Goal: Information Seeking & Learning: Check status

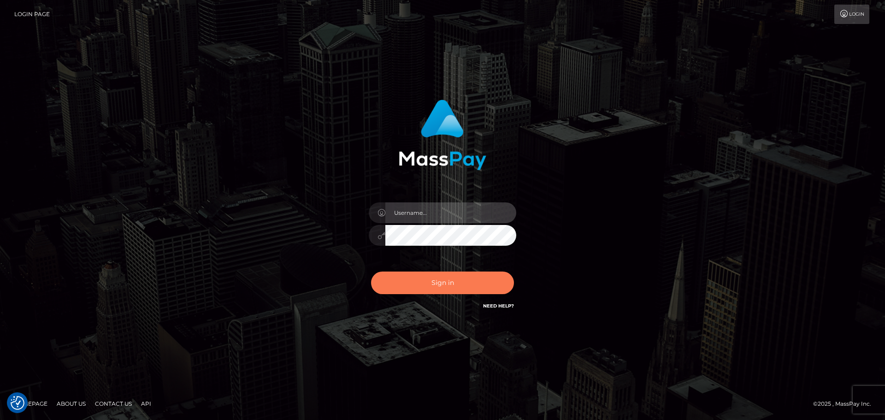
type input "Yassine Slimene"
click at [443, 291] on button "Sign in" at bounding box center [442, 283] width 143 height 23
type input "Yassine Slimene"
click at [459, 285] on button "Sign in" at bounding box center [442, 283] width 143 height 23
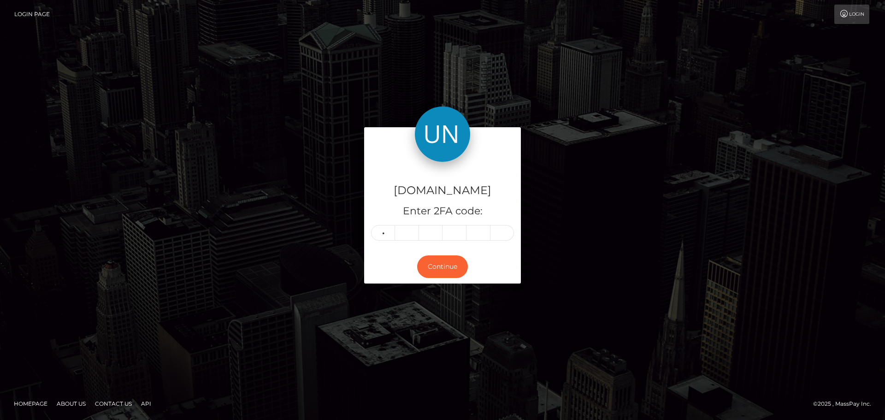
type input "0"
type input "3"
type input "2"
type input "1"
type input "5"
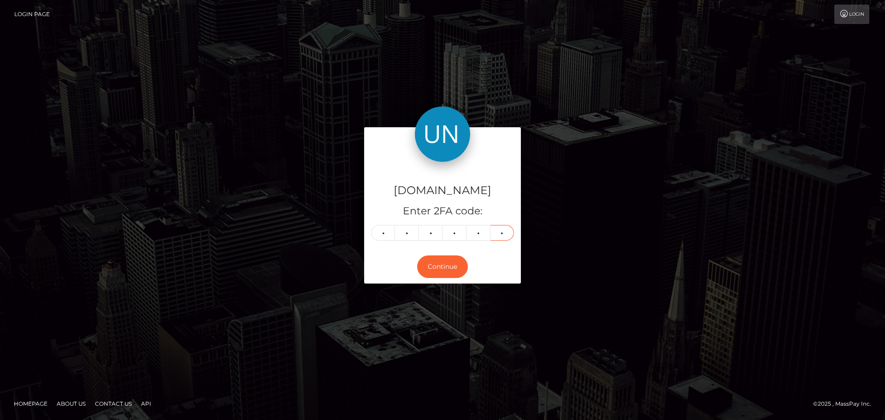
type input "0"
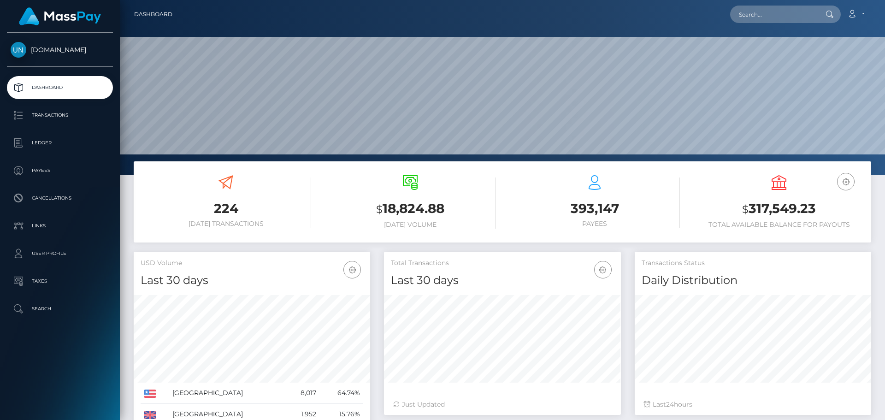
scroll to position [164, 237]
click at [772, 16] on input "text" at bounding box center [773, 15] width 87 height 18
paste input "lostinthehillsofficial@gmail.com"
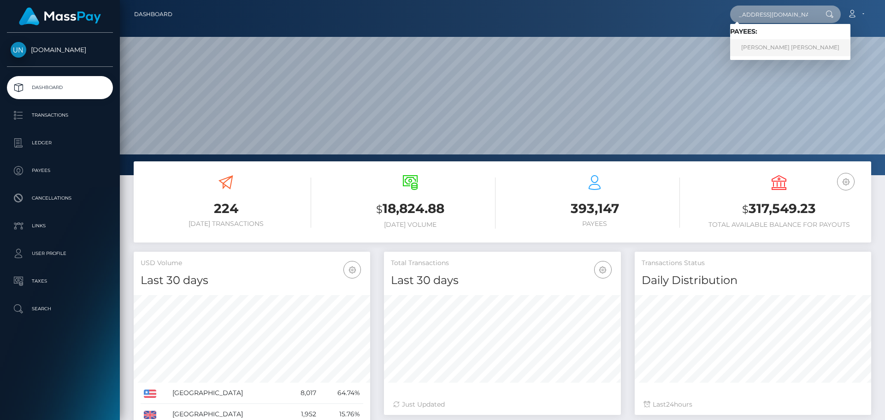
type input "lostinthehillsofficial@gmail.com"
click at [772, 51] on link "JULIAN ARTHUR RODRIGUEZ" at bounding box center [790, 47] width 120 height 17
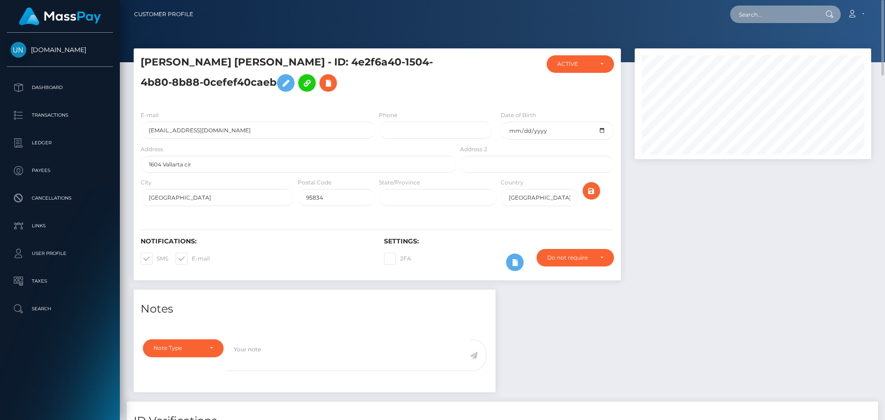
click at [748, 11] on input "text" at bounding box center [773, 15] width 87 height 18
paste input "langlois4ilyes@gmail.com"
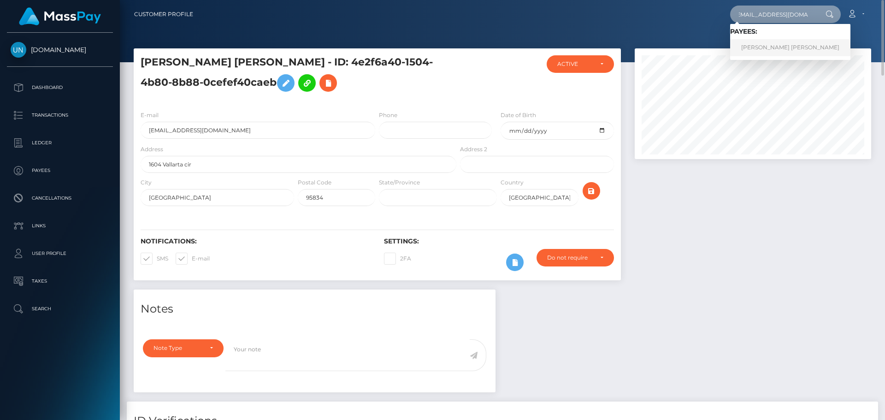
type input "langlois4ilyes@gmail.com"
click at [762, 47] on link "Ilyes Langlois" at bounding box center [790, 47] width 120 height 17
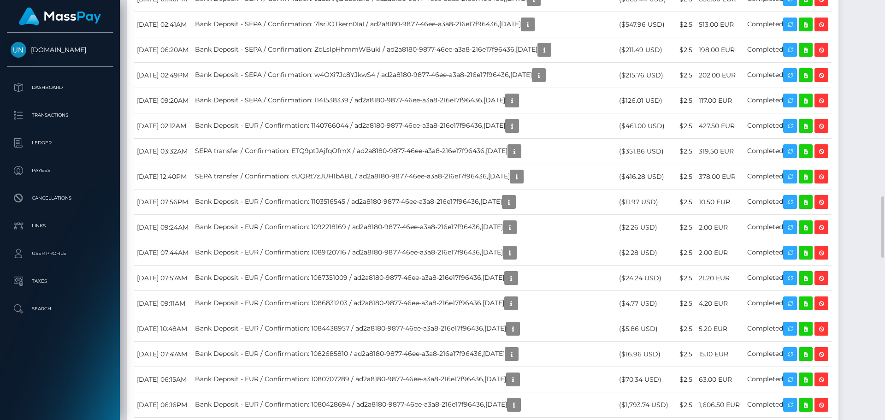
scroll to position [1521, 0]
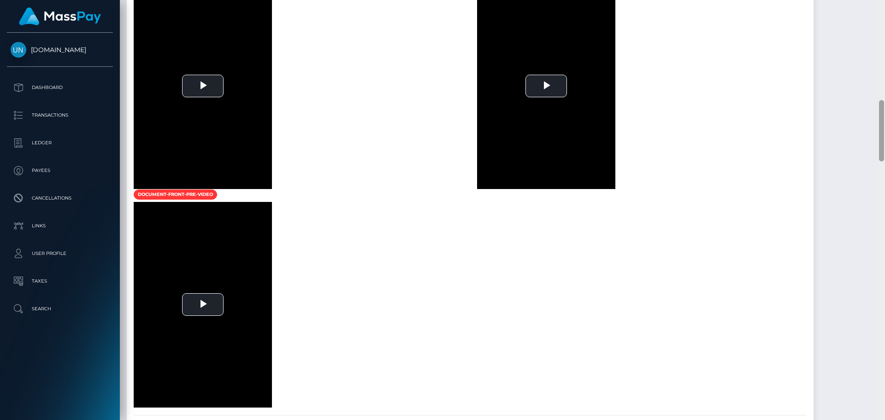
click at [885, 7] on div at bounding box center [881, 210] width 7 height 420
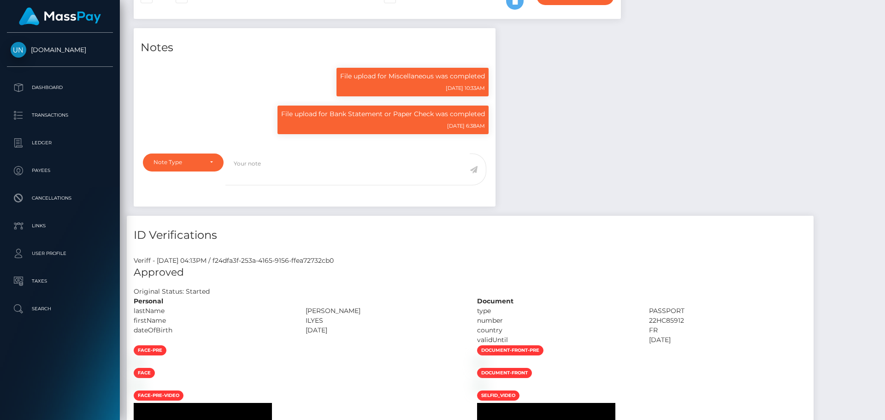
click at [885, 7] on div "Customer Profile Loading... Loading..." at bounding box center [502, 210] width 765 height 420
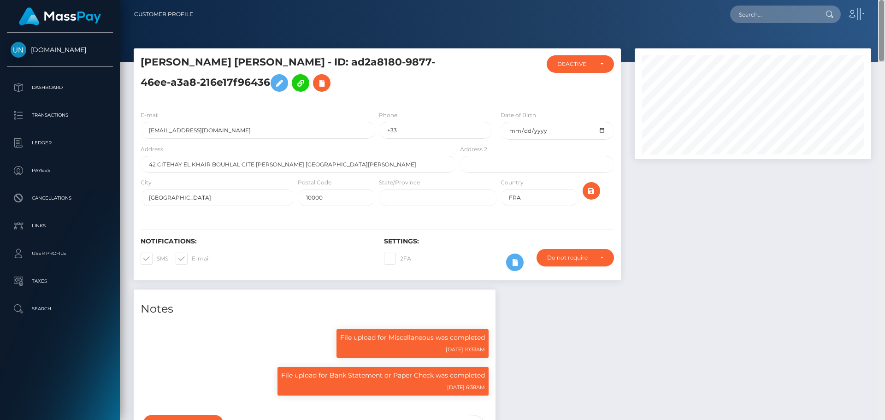
click at [885, 7] on nav "Customer Profile Loading... Loading... Account" at bounding box center [502, 14] width 765 height 29
click at [756, 6] on input "text" at bounding box center [773, 15] width 87 height 18
paste input "vrm9fhrnmc@privaterelay.appleid.com"
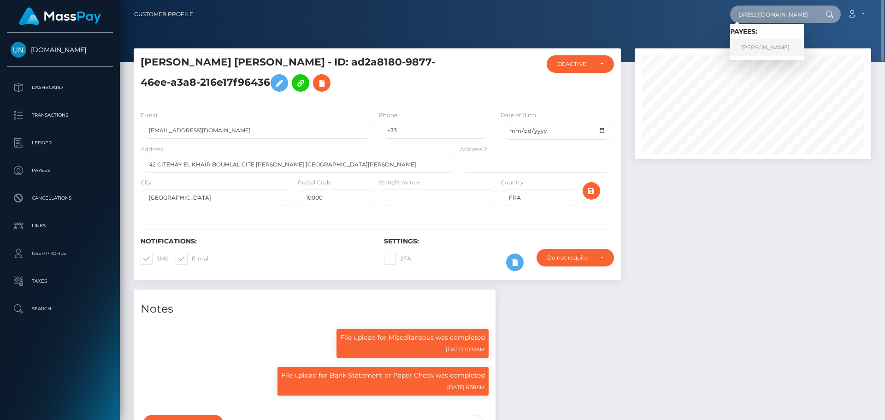
type input "vrm9fhrnmc@privaterelay.appleid.com"
click at [764, 40] on link "ALEJANDRO DELGADO-IBARRA" at bounding box center [767, 47] width 74 height 17
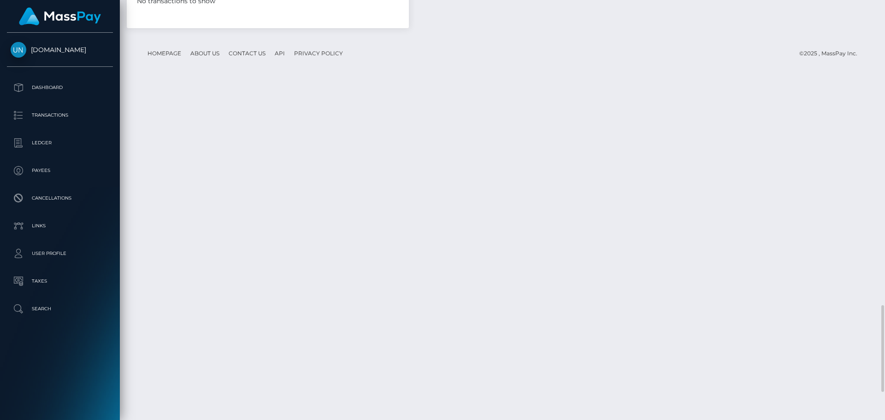
scroll to position [1611, 0]
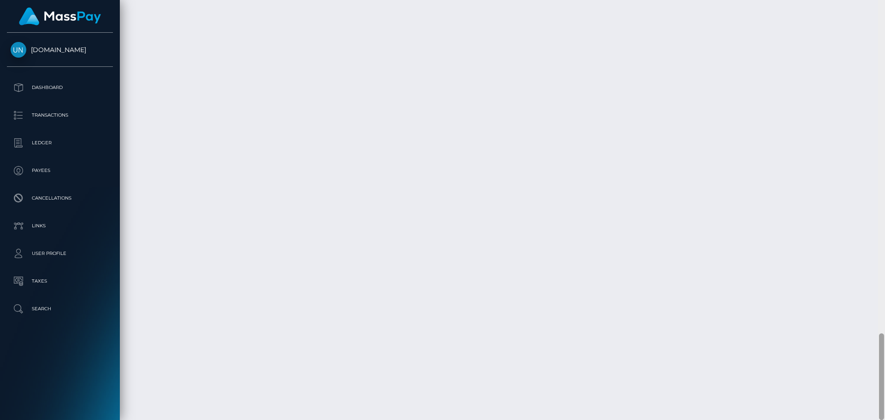
click at [885, 26] on div at bounding box center [881, 210] width 7 height 420
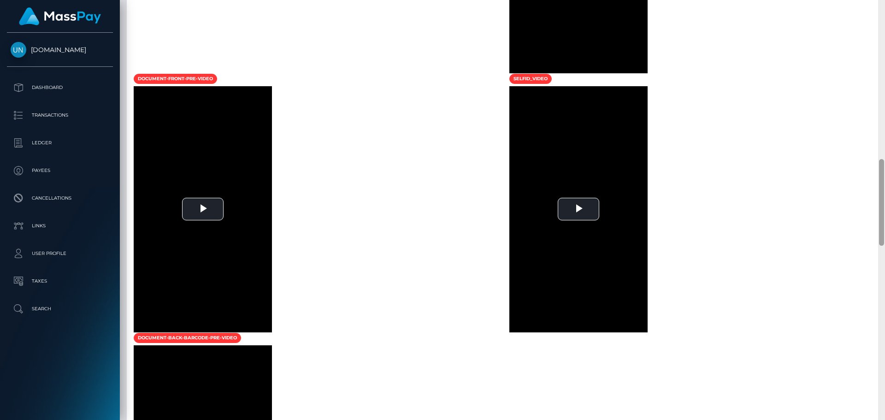
click at [885, 26] on div at bounding box center [881, 210] width 7 height 420
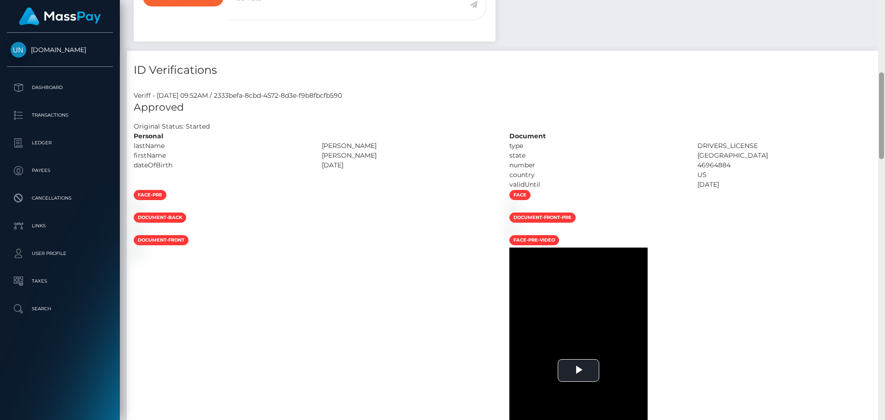
click at [885, 26] on div "Customer Profile Loading... Loading..." at bounding box center [502, 210] width 765 height 420
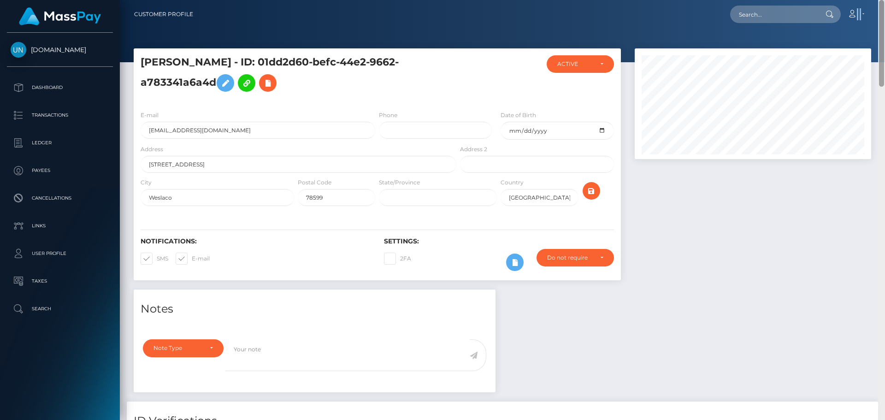
click at [885, 26] on nav "Customer Profile Loading... Loading... Account" at bounding box center [502, 14] width 765 height 29
click at [776, 16] on input "text" at bounding box center [773, 15] width 87 height 18
paste input "[EMAIL_ADDRESS][DOMAIN_NAME]"
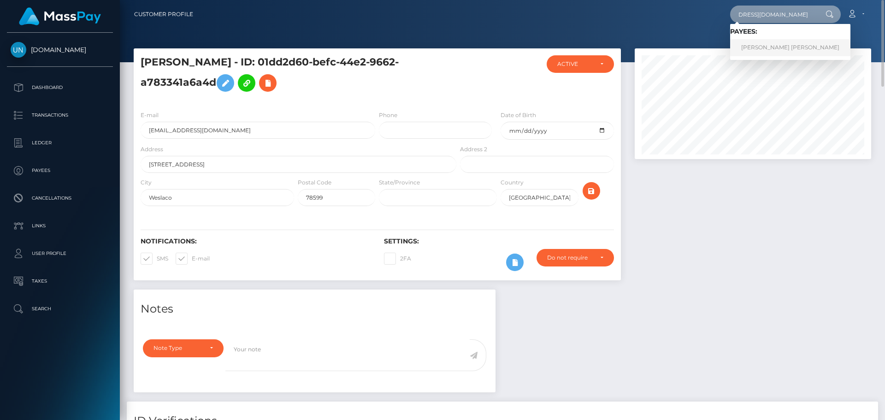
type input "[EMAIL_ADDRESS][DOMAIN_NAME]"
click at [776, 51] on link "KAYLA LYNN LAMB" at bounding box center [790, 47] width 120 height 17
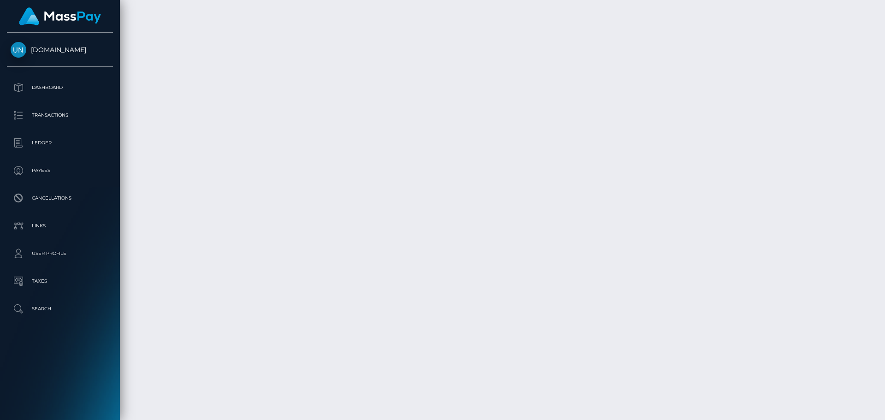
scroll to position [2028, 0]
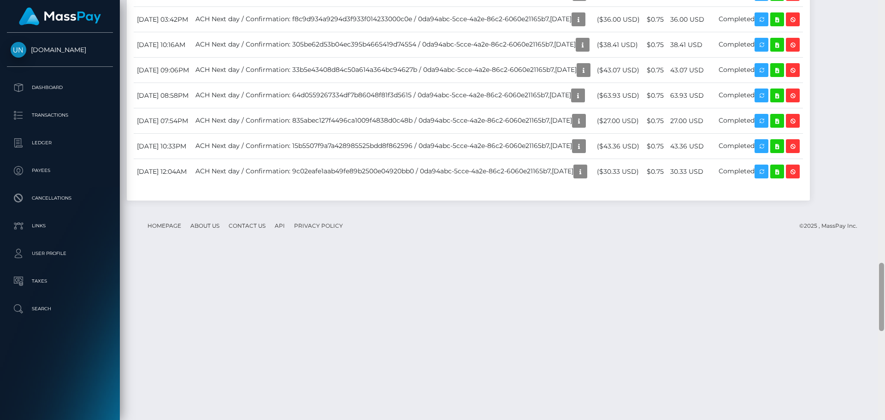
click at [885, 28] on div at bounding box center [881, 210] width 7 height 420
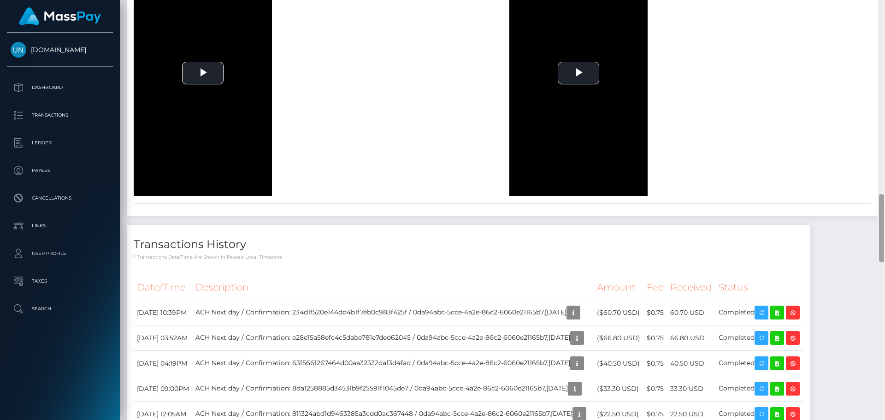
click at [885, 28] on div at bounding box center [881, 210] width 7 height 420
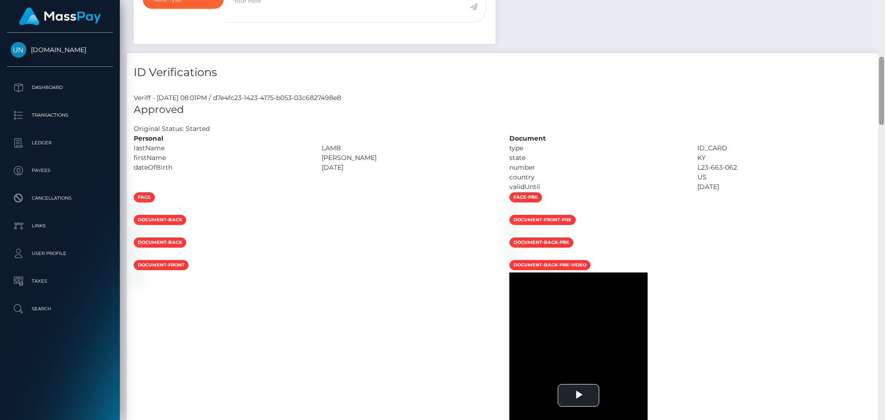
click at [885, 28] on div "Customer Profile Loading... Loading..." at bounding box center [502, 210] width 765 height 420
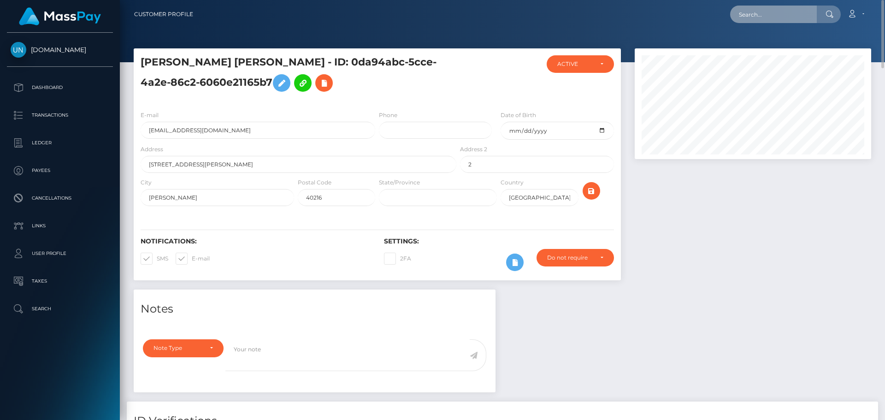
click at [789, 18] on input "text" at bounding box center [773, 15] width 87 height 18
paste input "nease206@gmail.com"
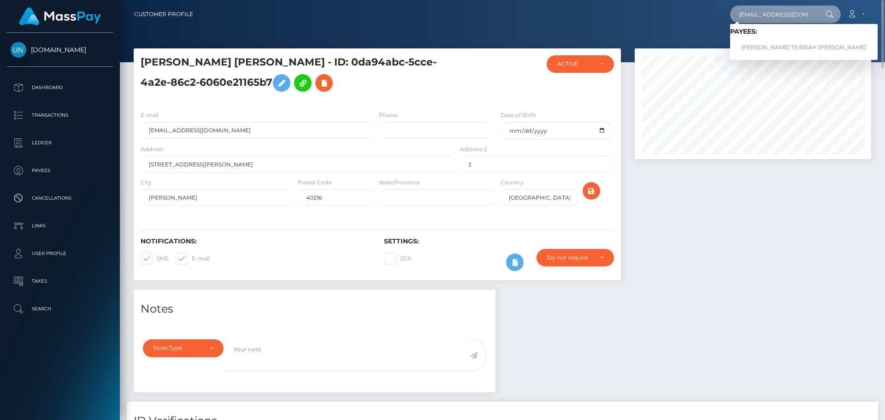
type input "nease206@gmail.com"
click at [797, 37] on span "Payees: JANEASE TEIRRAH HENDRICKS" at bounding box center [804, 42] width 148 height 29
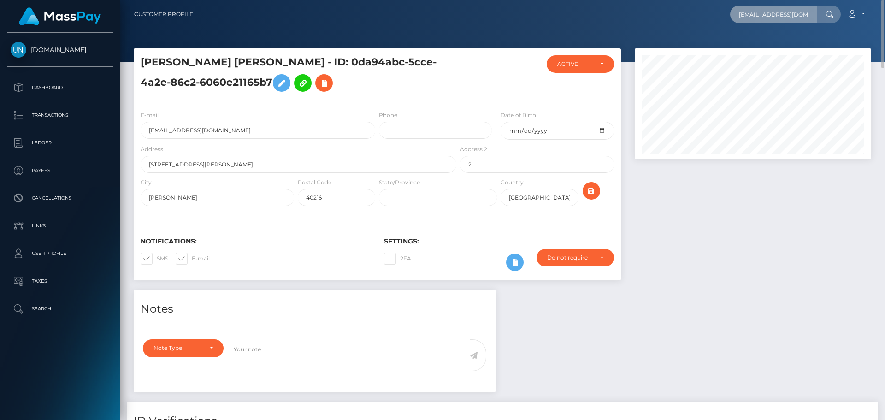
click at [779, 9] on input "nease206@gmail.com" at bounding box center [773, 15] width 87 height 18
click at [779, 8] on input "nease206@gmail.com" at bounding box center [773, 15] width 87 height 18
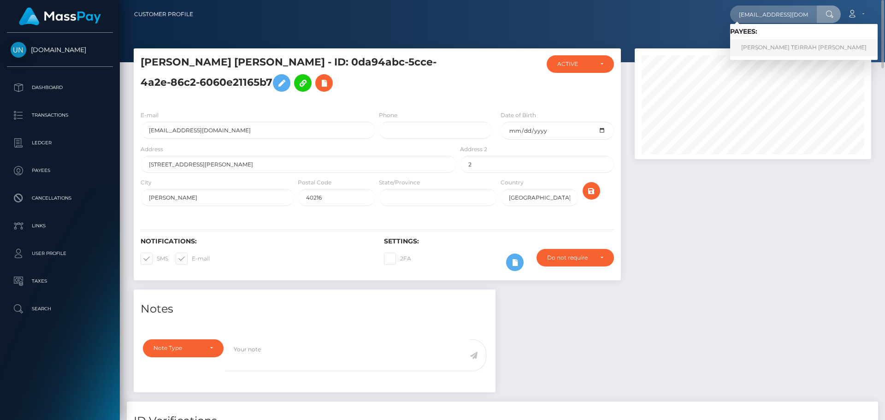
click at [788, 43] on link "JANEASE TEIRRAH HENDRICKS" at bounding box center [804, 47] width 148 height 17
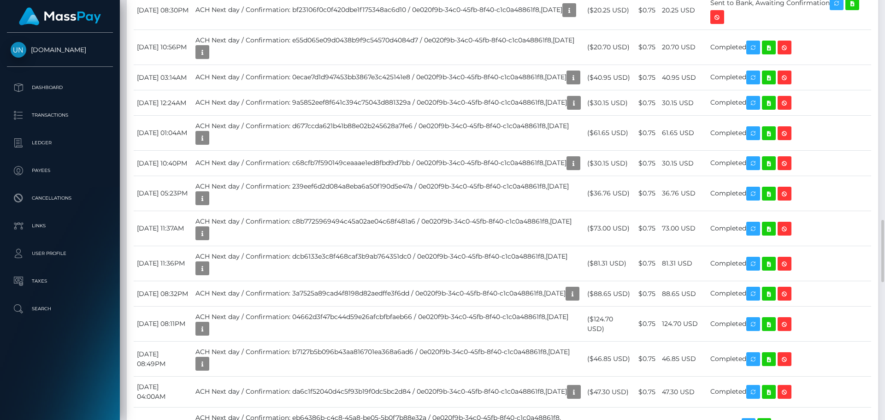
scroll to position [1659, 0]
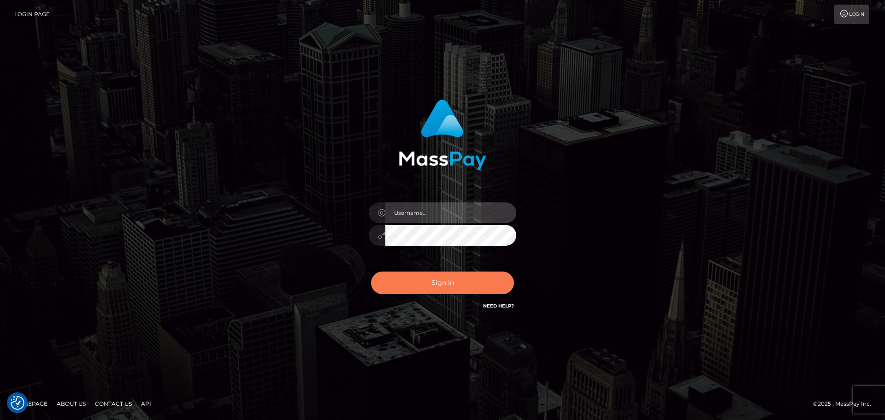
type input "[PERSON_NAME]"
click at [474, 279] on button "Sign in" at bounding box center [442, 283] width 143 height 23
type input "[PERSON_NAME]"
click at [460, 291] on button "Sign in" at bounding box center [442, 283] width 143 height 23
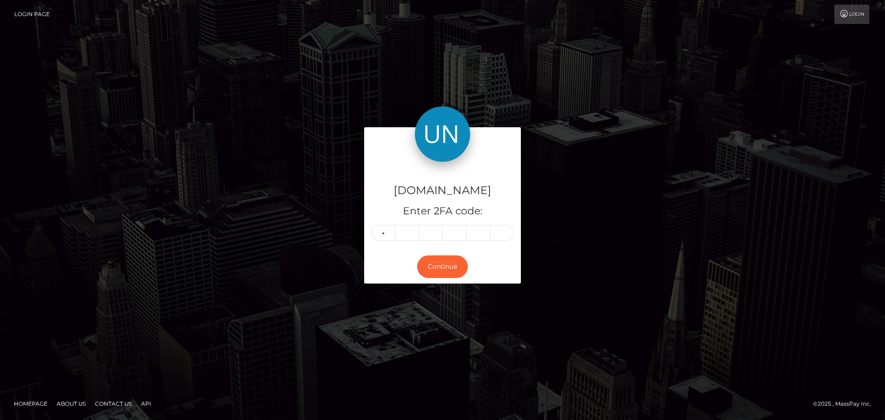
type input "8"
type input "9"
type input "7"
type input "8"
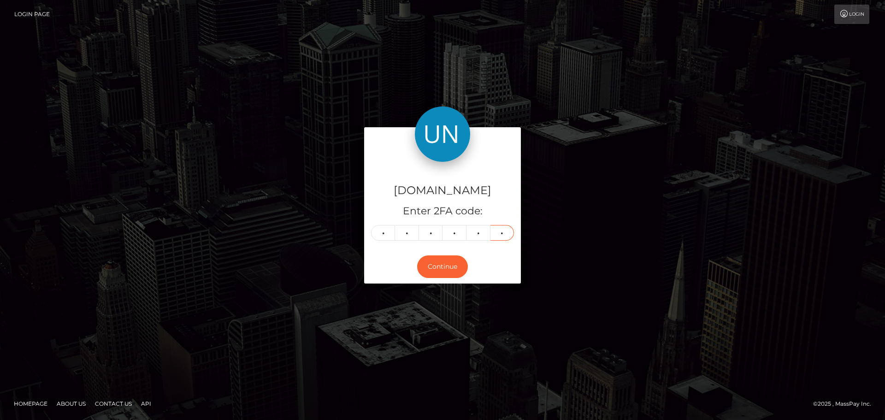
type input "2"
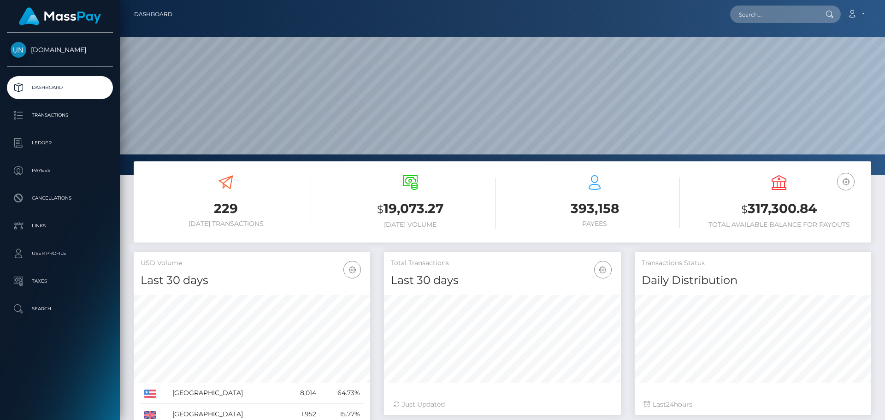
scroll to position [164, 237]
click at [764, 13] on input "text" at bounding box center [773, 15] width 87 height 18
paste input "lamarreahtate@gmail.com"
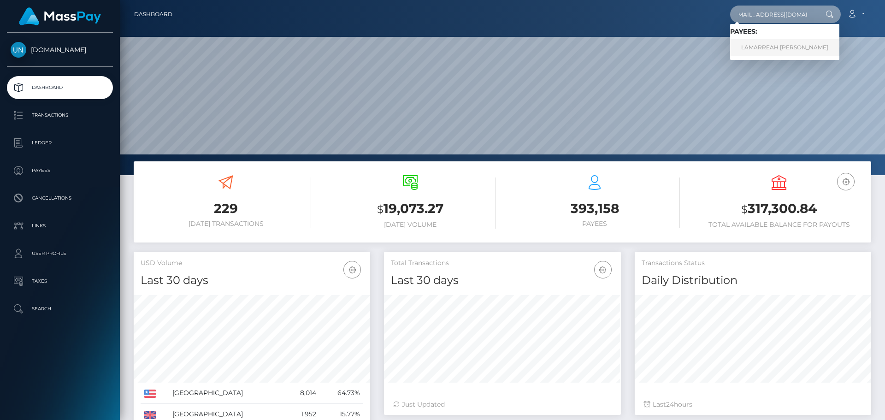
type input "lamarreahtate@gmail.com"
click at [761, 41] on link "LAMARREAH MARSHAY TATE" at bounding box center [784, 47] width 109 height 17
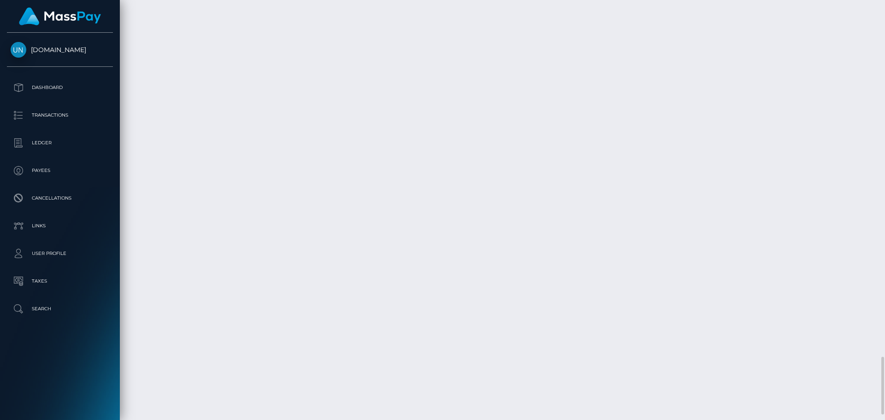
scroll to position [111, 237]
click at [885, 2] on div at bounding box center [881, 210] width 7 height 420
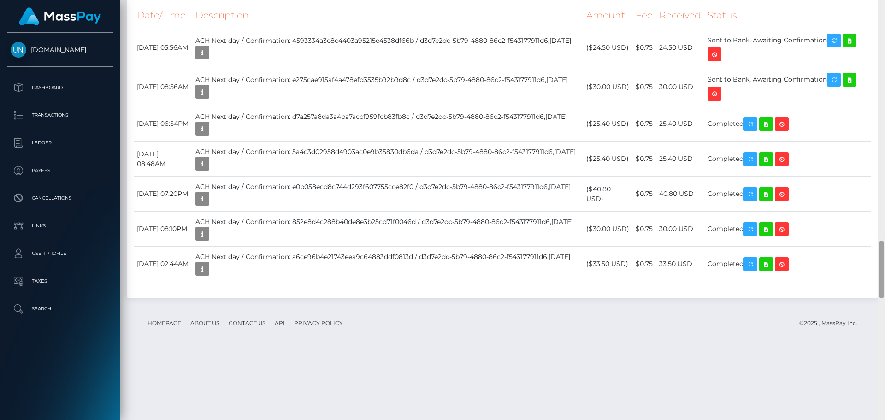
click at [885, 2] on div at bounding box center [881, 210] width 7 height 420
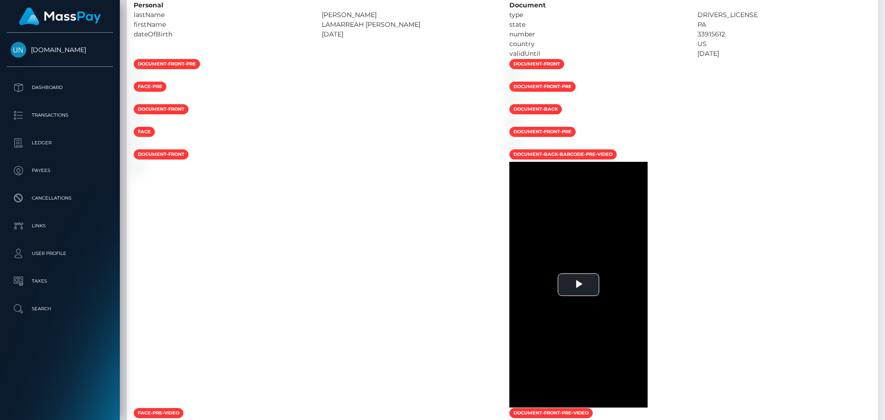
click at [885, 2] on div at bounding box center [881, 210] width 7 height 420
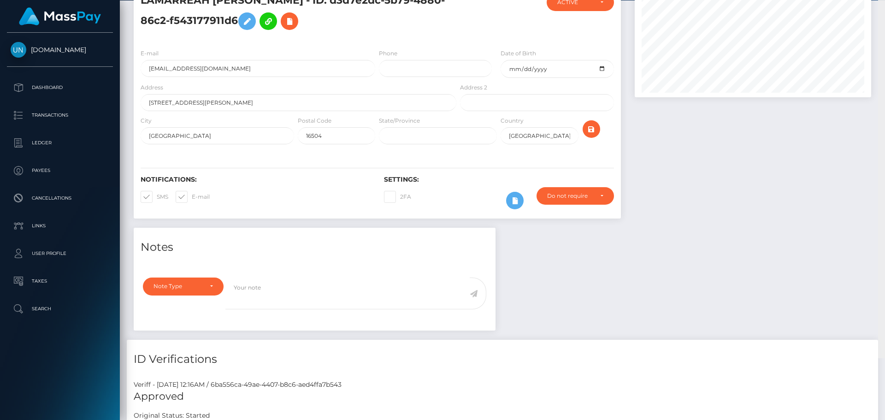
click at [885, 2] on div "Customer Profile Loading... Loading..." at bounding box center [502, 210] width 765 height 420
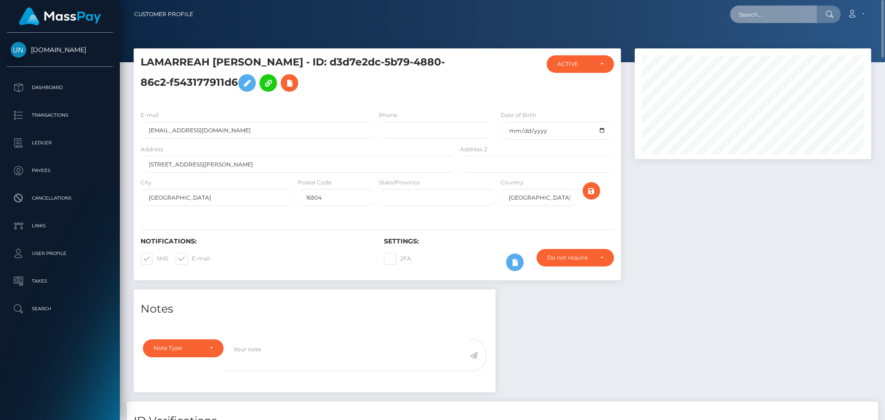
click at [798, 21] on input "text" at bounding box center [773, 15] width 87 height 18
paste input "ilovethegym1@gmail.com"
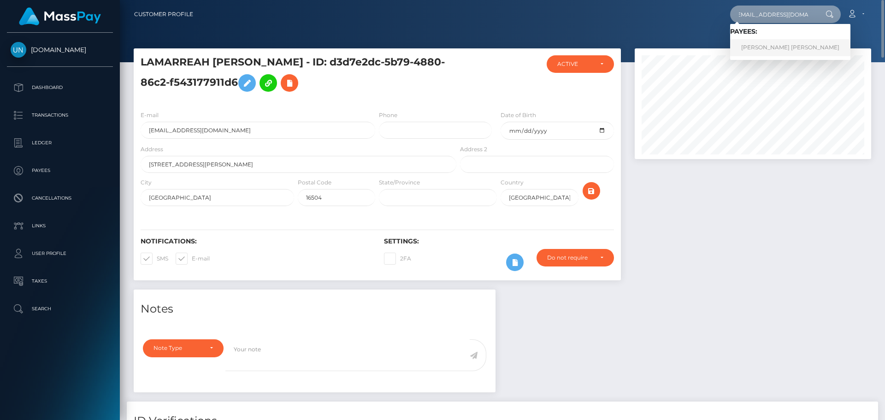
type input "ilovethegym1@gmail.com"
click at [756, 39] on link "CHRISTIAN CAMILO PIEDRAHITA LOZANO" at bounding box center [790, 47] width 120 height 17
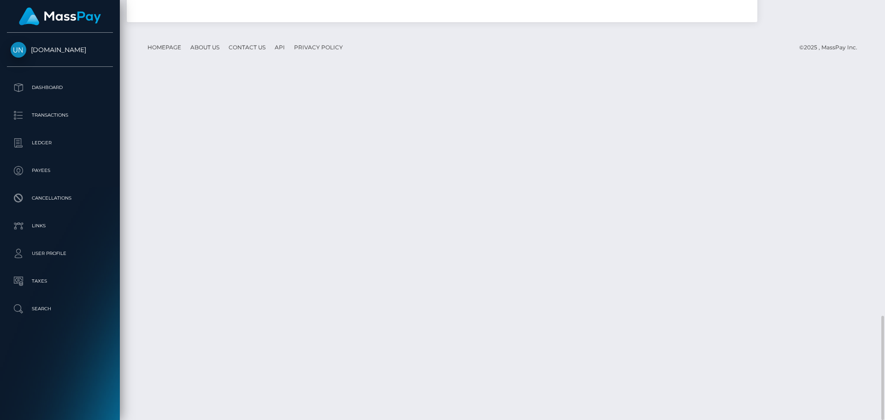
scroll to position [1396, 0]
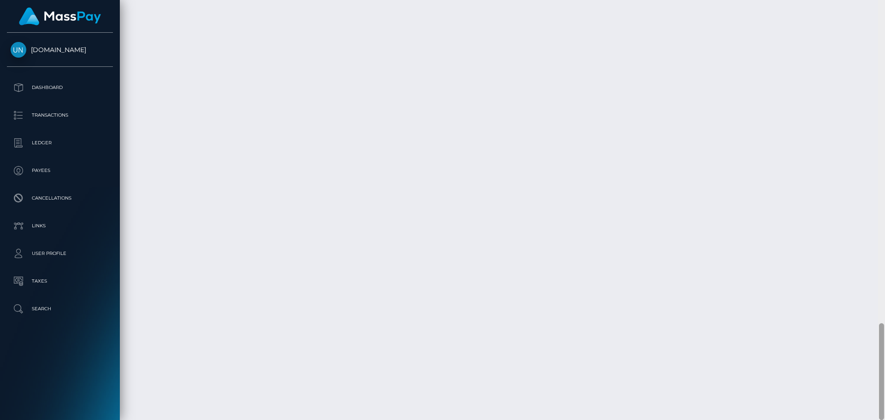
click at [885, 33] on div at bounding box center [881, 210] width 7 height 420
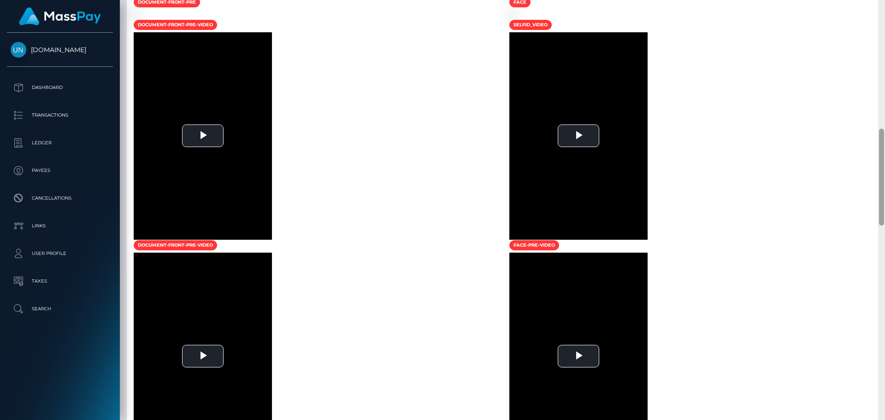
click at [885, 24] on div at bounding box center [881, 210] width 7 height 420
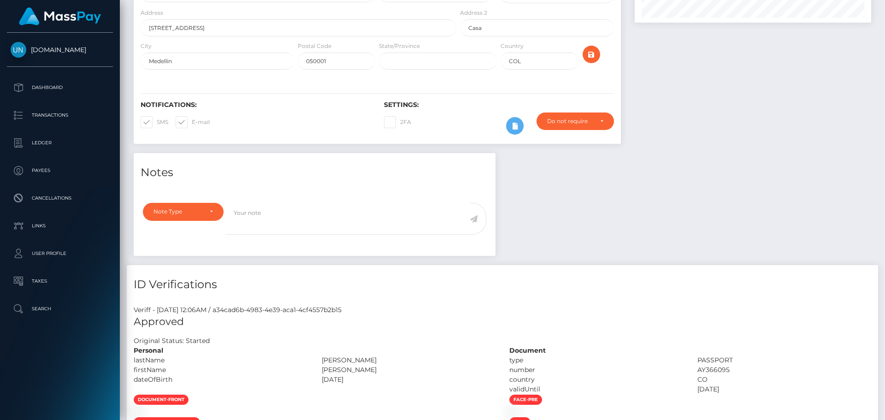
click at [885, 24] on div "Customer Profile Loading... Loading..." at bounding box center [502, 210] width 765 height 420
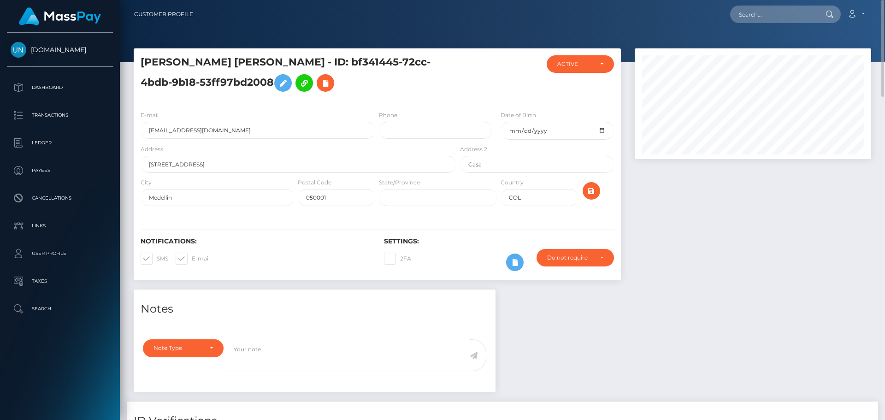
click at [801, 24] on nav "Customer Profile Loading... Loading... Account" at bounding box center [502, 14] width 765 height 29
click at [800, 24] on nav "Customer Profile Loading... Loading... Account" at bounding box center [502, 14] width 765 height 29
click at [798, 24] on nav "Customer Profile Loading... Loading... Account" at bounding box center [502, 14] width 765 height 29
click at [796, 21] on input "text" at bounding box center [773, 15] width 87 height 18
paste input "ceciliaaramirez1998@gmail.com"
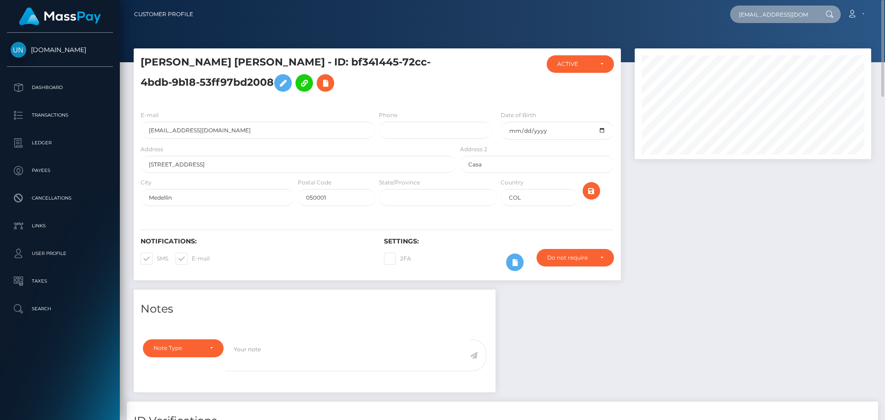
scroll to position [0, 21]
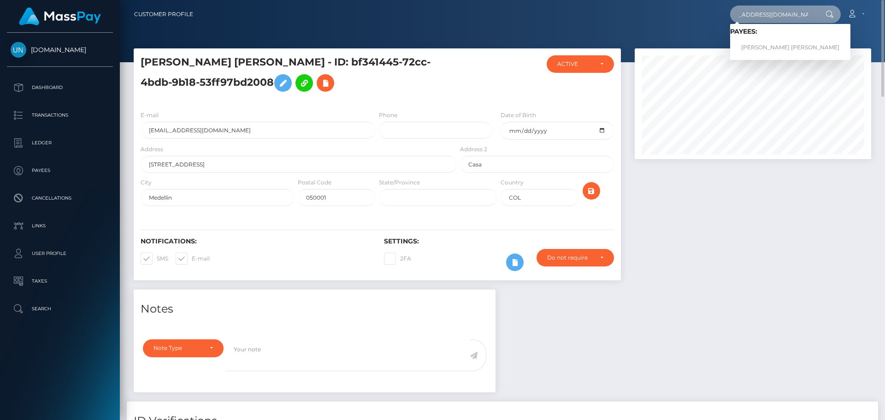
type input "ceciliaaramirez1998@gmail.com"
click at [777, 52] on link "CECILIA GABRIELA RAMIREZ RODRIGUEZ" at bounding box center [790, 47] width 120 height 17
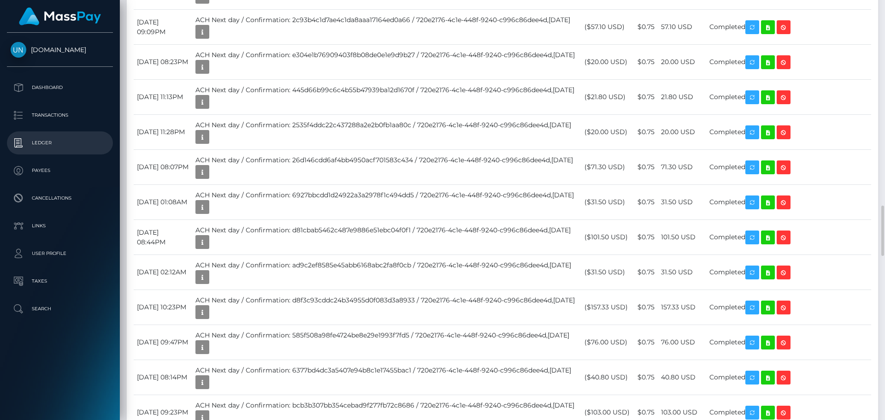
scroll to position [111, 237]
click at [885, 9] on div at bounding box center [881, 210] width 7 height 420
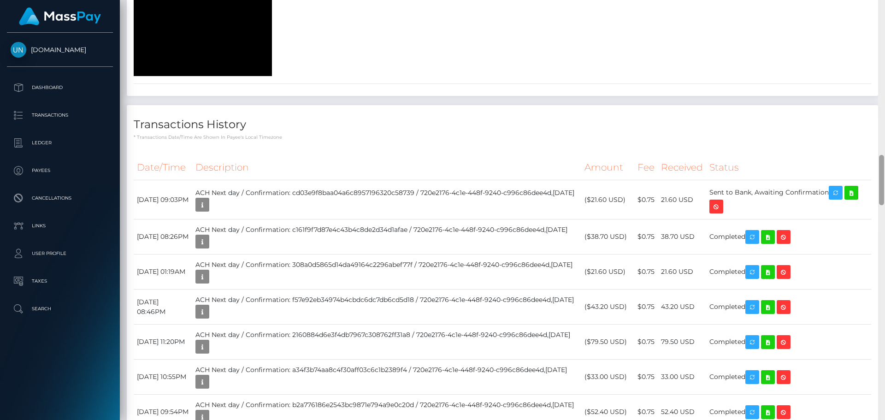
click at [885, 9] on div at bounding box center [881, 210] width 7 height 420
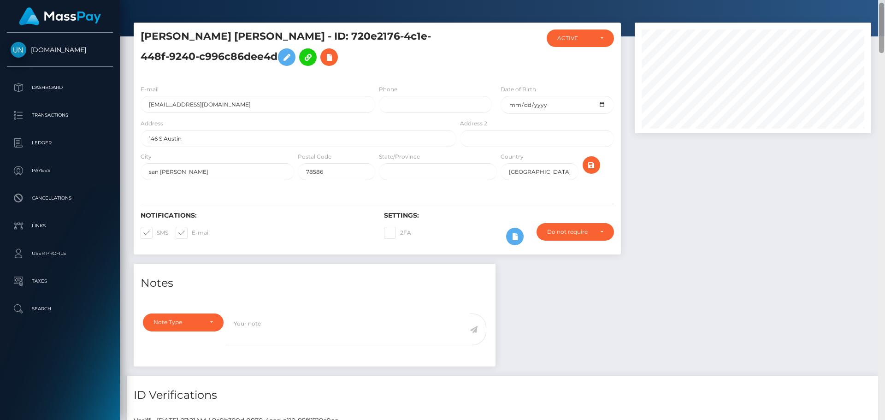
click at [885, 9] on div at bounding box center [881, 210] width 7 height 420
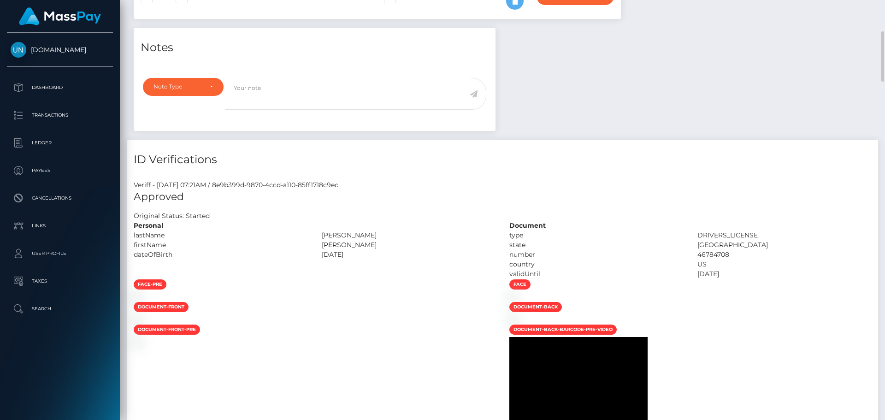
scroll to position [0, 0]
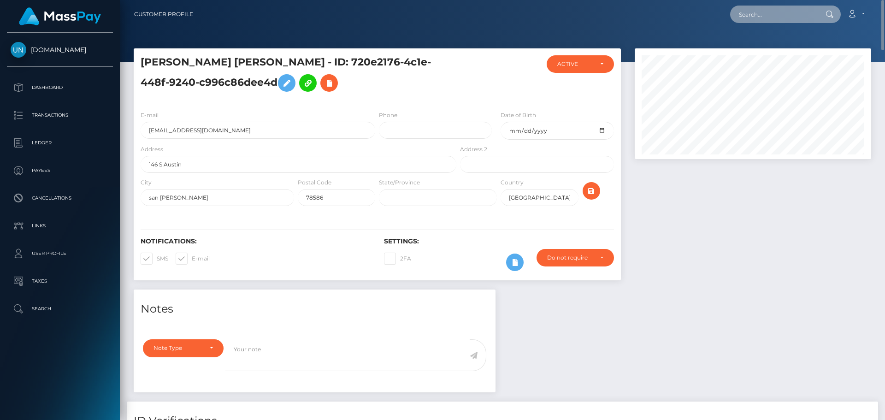
click at [773, 18] on input "text" at bounding box center [773, 15] width 87 height 18
paste input "gonzalezyatska@gmail.com"
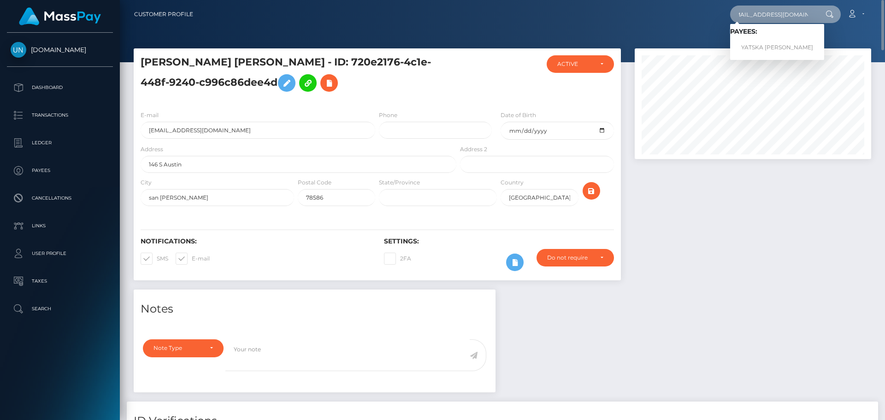
type input "gonzalezyatska@gmail.com"
click at [752, 40] on link "YATSKA MILAGROS GONZALEZ MEJIAS" at bounding box center [777, 47] width 94 height 17
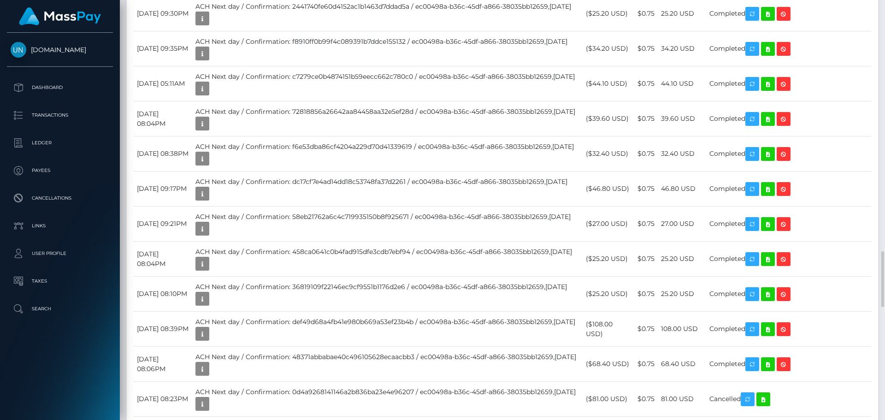
scroll to position [1982, 0]
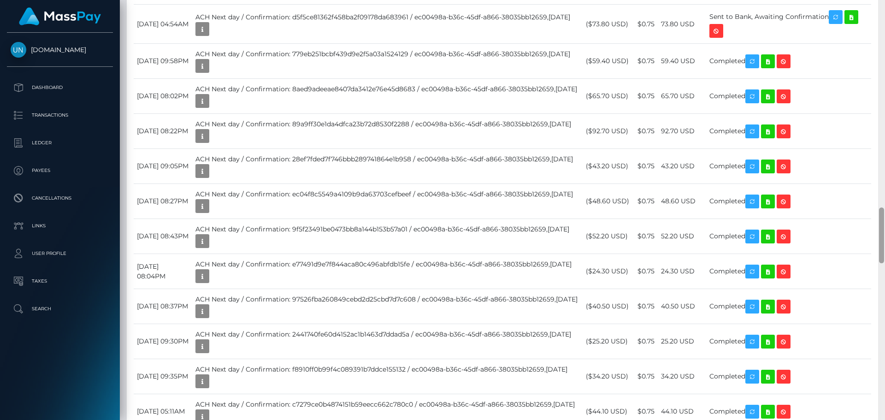
click at [885, 1] on div at bounding box center [881, 210] width 7 height 420
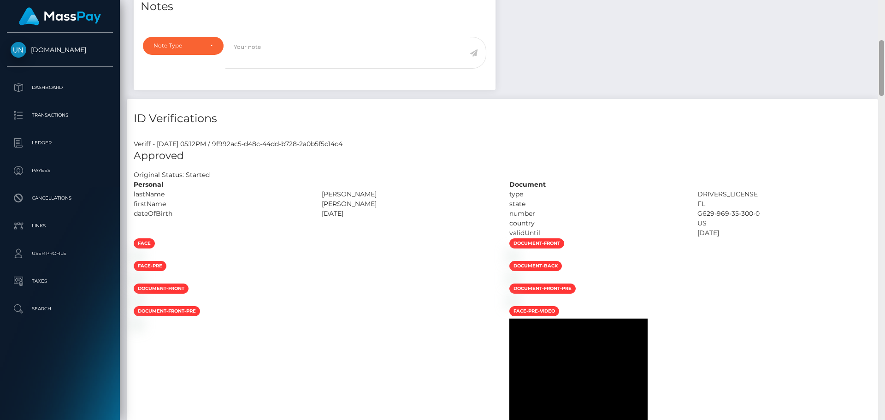
click at [885, 1] on div "Customer Profile Loading... Loading..." at bounding box center [502, 210] width 765 height 420
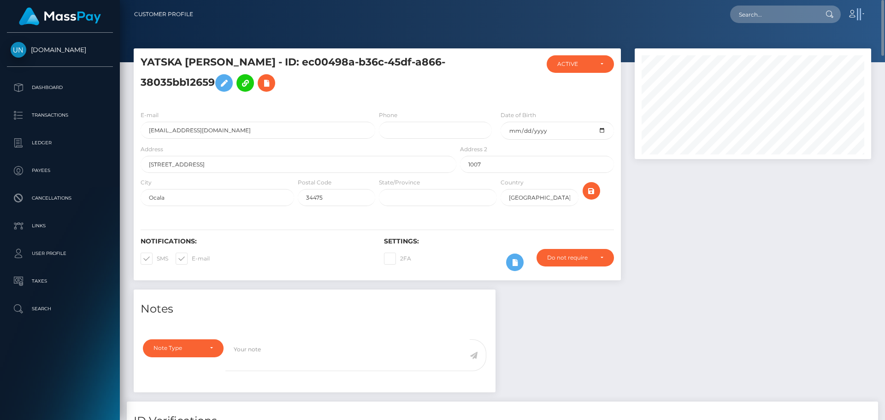
drag, startPoint x: 885, startPoint y: 1, endPoint x: 880, endPoint y: 5, distance: 6.3
click at [882, 3] on nav "Customer Profile Loading... Loading... Account" at bounding box center [502, 14] width 765 height 29
drag, startPoint x: 744, startPoint y: 15, endPoint x: 755, endPoint y: 15, distance: 10.6
click at [744, 15] on input "text" at bounding box center [773, 15] width 87 height 18
paste input "[EMAIL_ADDRESS][DOMAIN_NAME]"
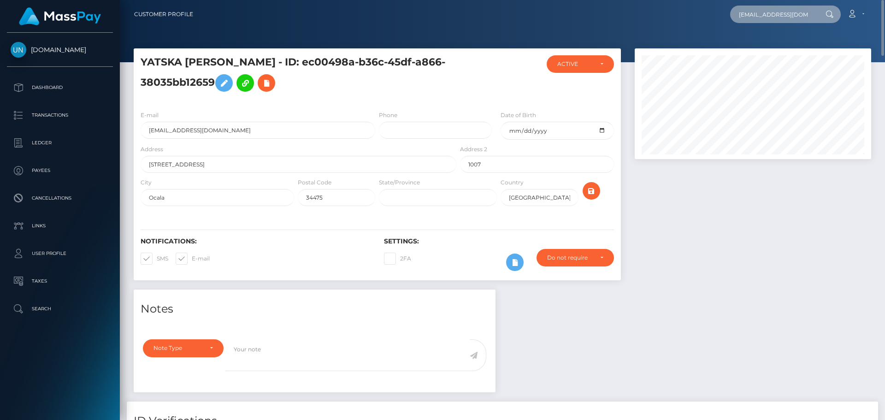
scroll to position [0, 35]
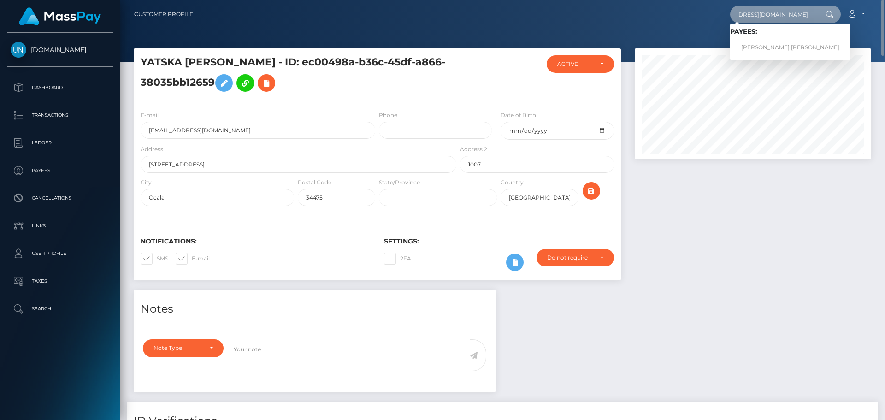
type input "[EMAIL_ADDRESS][DOMAIN_NAME]"
click at [757, 51] on link "KEITHY ENID ROSAS" at bounding box center [790, 47] width 120 height 17
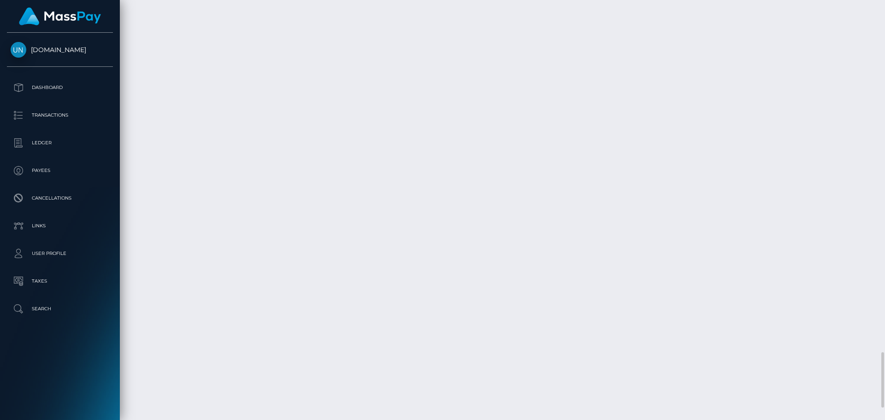
scroll to position [2565, 0]
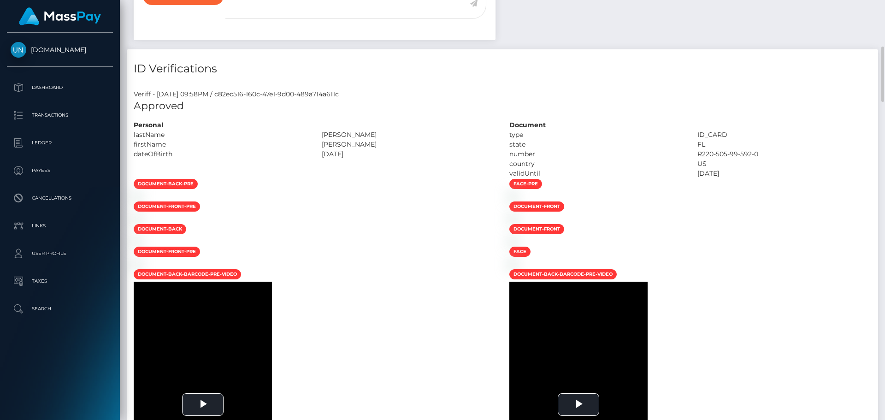
scroll to position [30, 0]
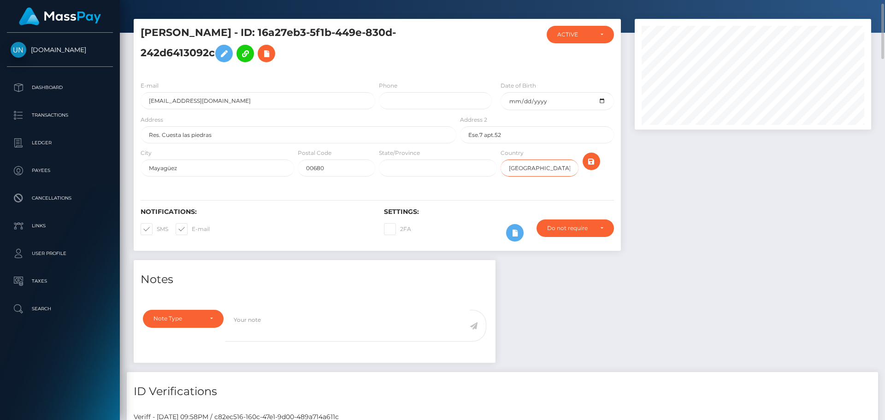
click at [545, 161] on input "USA" at bounding box center [539, 167] width 77 height 17
click at [545, 161] on input "[GEOGRAPHIC_DATA]" at bounding box center [539, 167] width 77 height 17
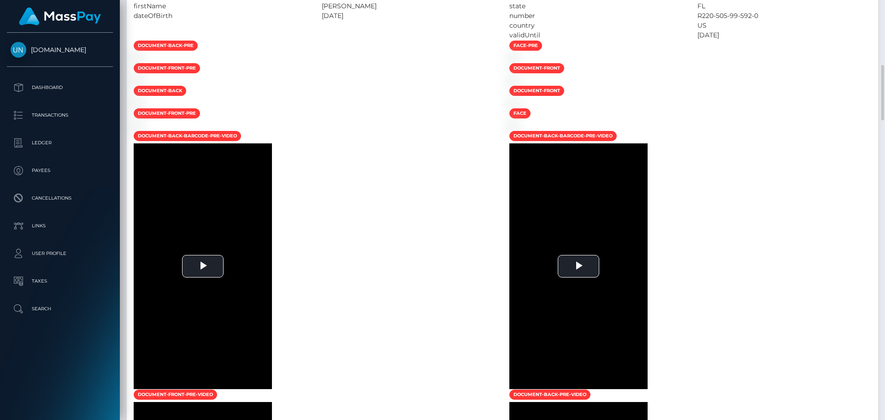
scroll to position [122, 0]
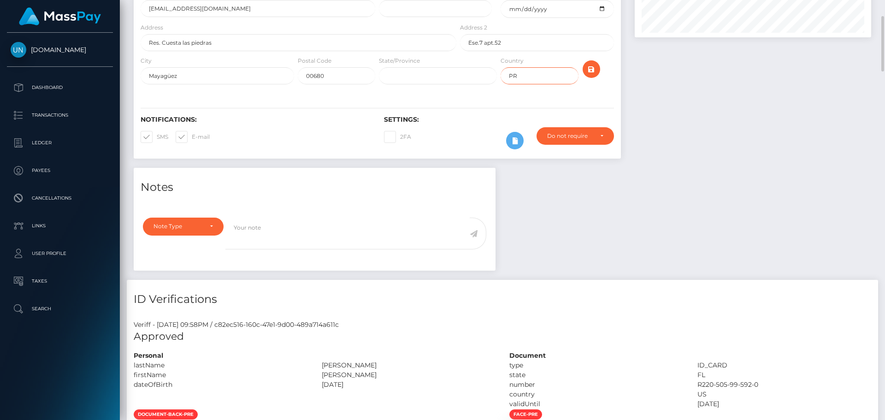
type input "PRI"
drag, startPoint x: 588, startPoint y: 72, endPoint x: 563, endPoint y: 82, distance: 27.1
click at [563, 82] on div "City Mayagüez Postal Code 00680 State/Province PRI" at bounding box center [377, 72] width 487 height 33
click at [448, 80] on input "text" at bounding box center [438, 75] width 118 height 17
type input "PR"
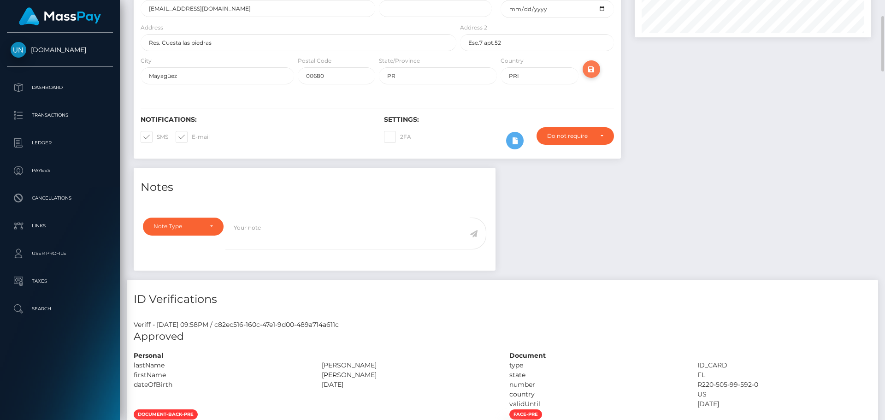
click at [590, 66] on icon "submit" at bounding box center [591, 70] width 11 height 12
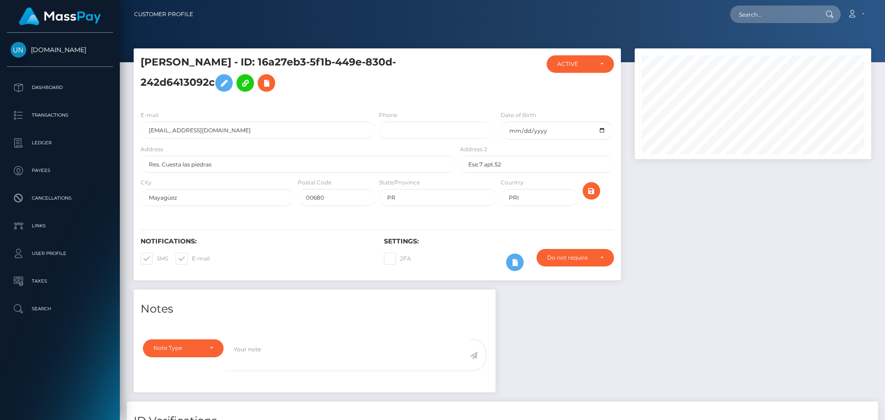
scroll to position [111, 237]
click at [785, 17] on input "text" at bounding box center [773, 15] width 87 height 18
paste input "[EMAIL_ADDRESS][DOMAIN_NAME]"
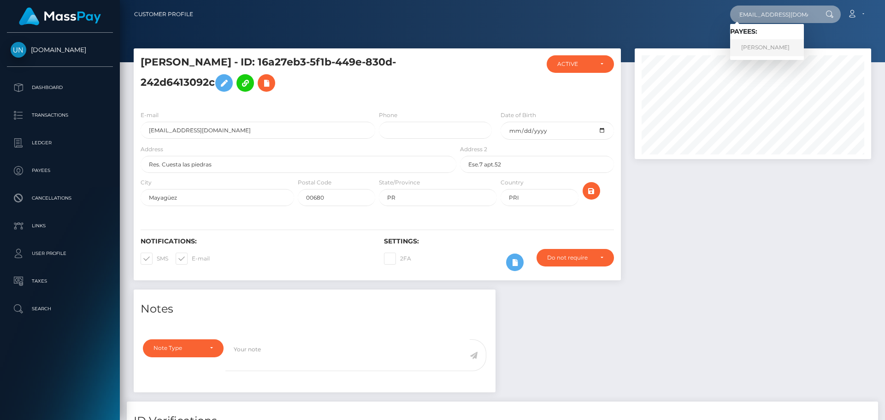
type input "[EMAIL_ADDRESS][DOMAIN_NAME]"
click at [759, 46] on link "LEIAISHA YASMINE ROQUE" at bounding box center [767, 47] width 74 height 17
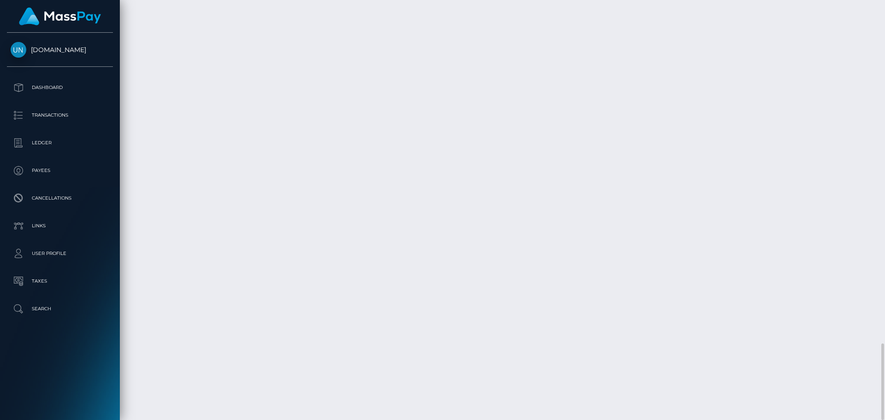
scroll to position [111, 237]
click at [885, 12] on div at bounding box center [881, 210] width 7 height 420
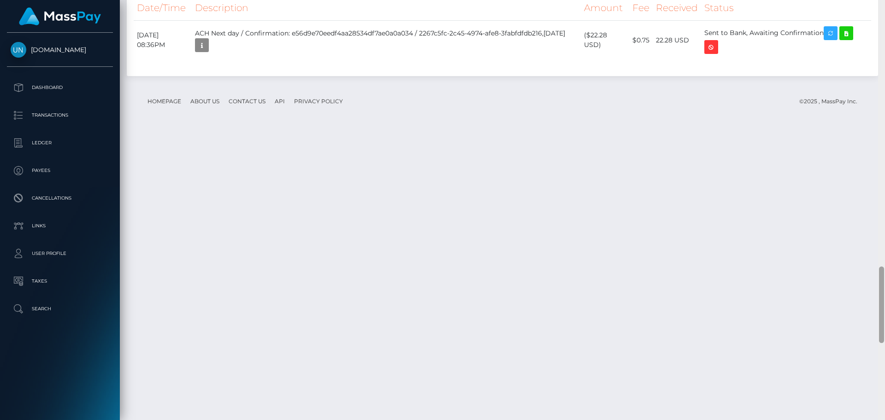
click at [885, 12] on div at bounding box center [881, 210] width 7 height 420
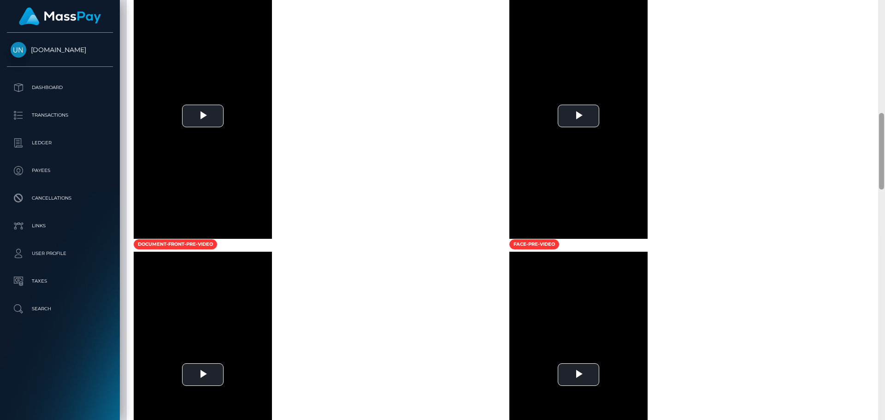
click at [885, 12] on div at bounding box center [881, 210] width 7 height 420
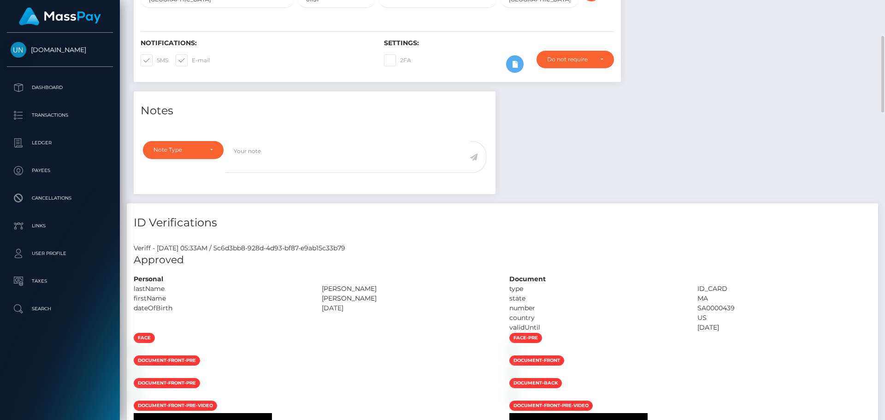
drag, startPoint x: 885, startPoint y: 12, endPoint x: 798, endPoint y: 14, distance: 86.2
click at [884, 12] on div "Customer Profile Loading... Loading..." at bounding box center [502, 210] width 765 height 420
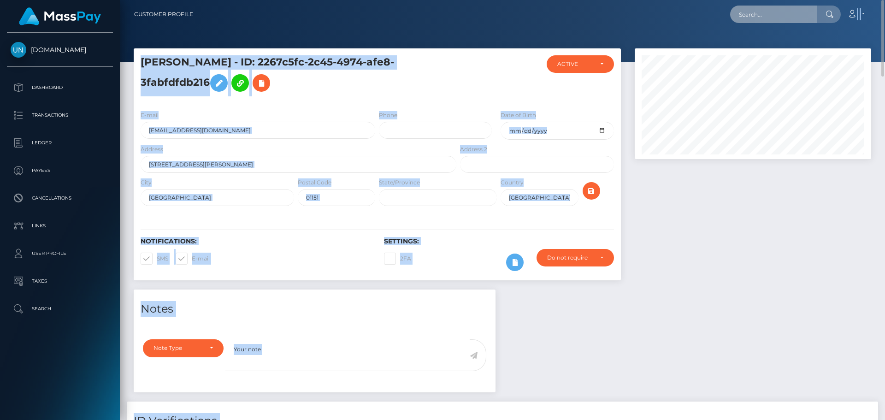
drag, startPoint x: 793, startPoint y: 16, endPoint x: 772, endPoint y: 18, distance: 21.3
click at [793, 16] on input "text" at bounding box center [773, 15] width 87 height 18
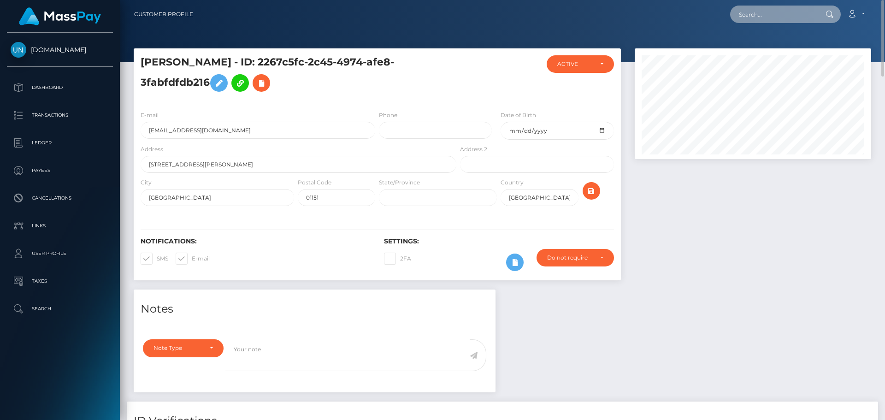
paste input "manelamzz33@gmail.com"
type input "manelamzz33@gmail.com"
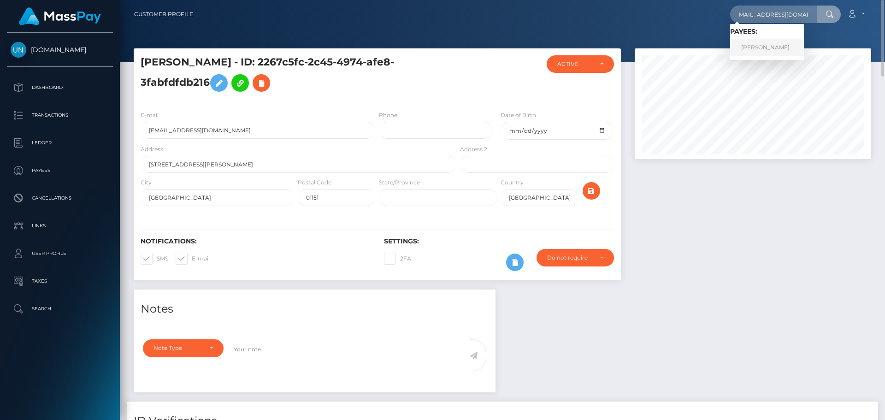
click at [766, 42] on link "MAREK NICOLAS SOUAMES" at bounding box center [767, 47] width 74 height 17
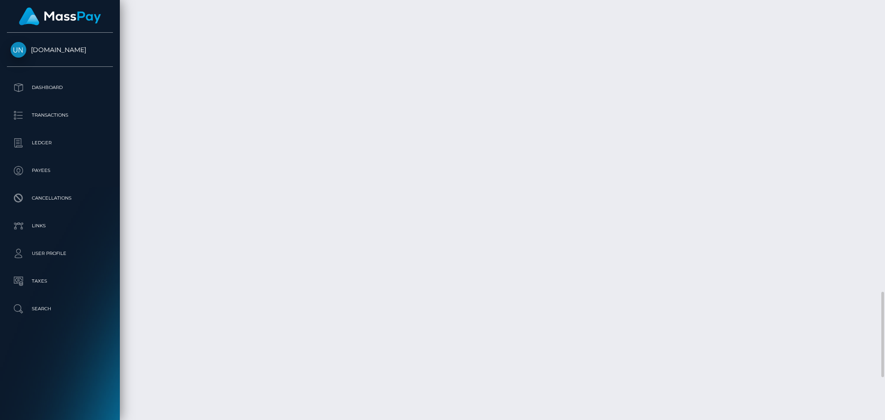
scroll to position [1637, 0]
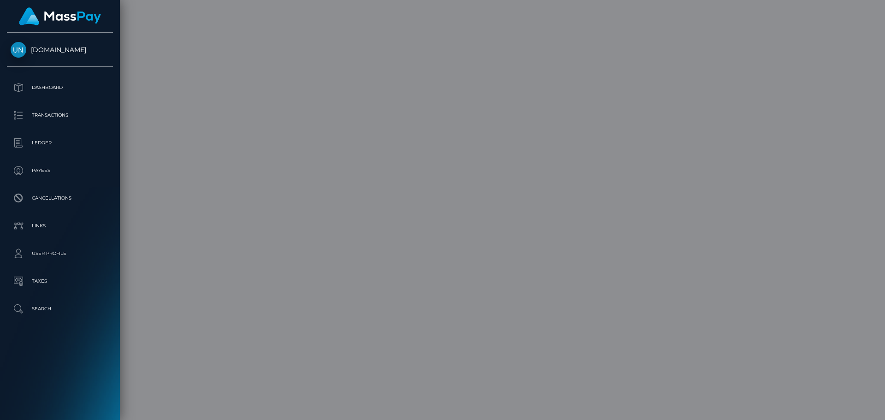
scroll to position [0, 0]
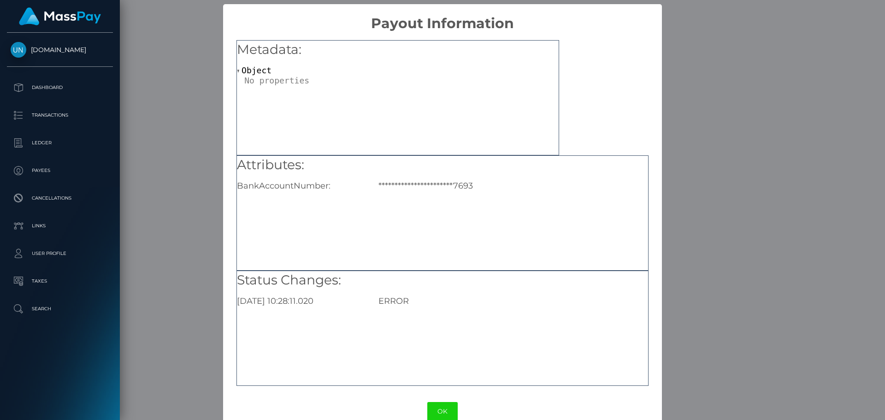
click at [746, 200] on div "**********" at bounding box center [442, 210] width 885 height 420
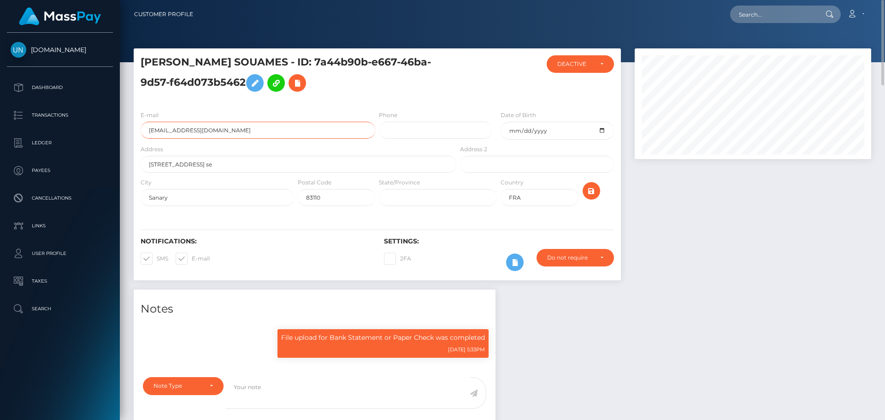
click at [226, 129] on input "[EMAIL_ADDRESS][DOMAIN_NAME]" at bounding box center [258, 130] width 235 height 17
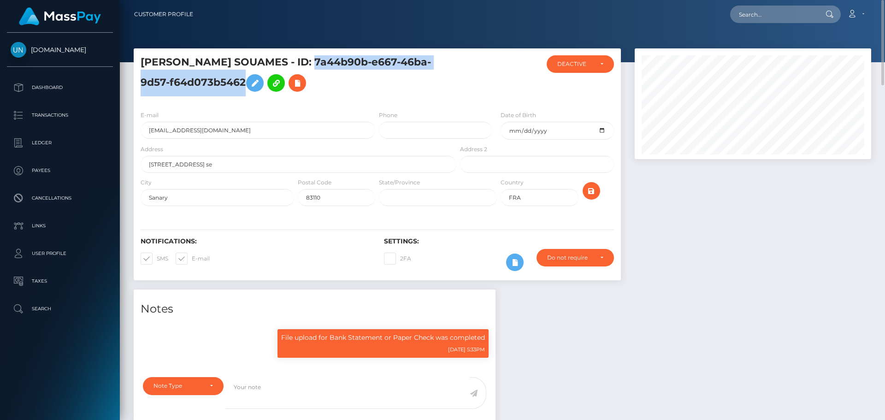
drag, startPoint x: 316, startPoint y: 63, endPoint x: 247, endPoint y: 83, distance: 71.5
click at [247, 83] on h5 "[PERSON_NAME] SOUAMES - ID: 7a44b90b-e667-46ba-9d57-f64d073b5462" at bounding box center [296, 75] width 311 height 41
copy h5 "7a44b90b-e667-46ba-9d57-f64d073b5462"
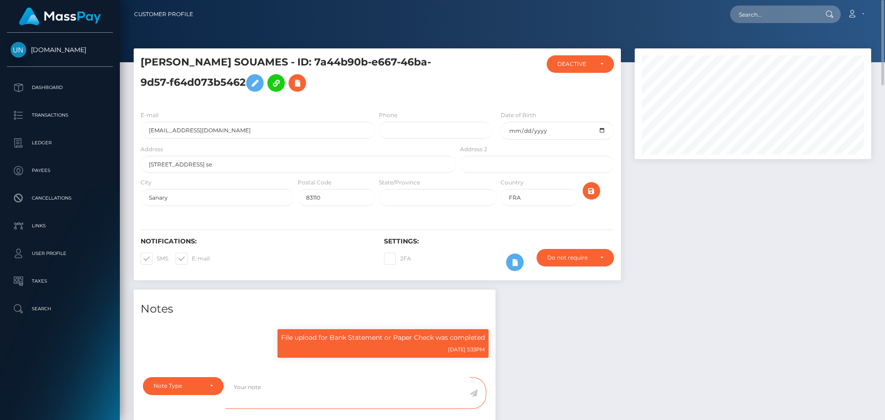
click at [370, 380] on textarea at bounding box center [347, 393] width 244 height 32
paste textarea "7a44b90b-e667-46ba-9d57-f64d073b5462"
type textarea "7a44b90b-e667-46ba-9d57-f64d073b5462"
click at [370, 381] on textarea "7a44b90b-e667-46ba-9d57-f64d073b5462" at bounding box center [347, 393] width 244 height 32
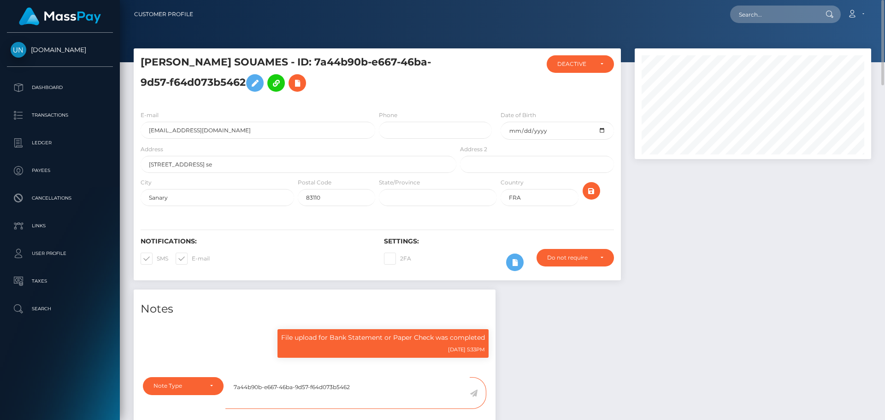
click at [370, 381] on textarea "7a44b90b-e667-46ba-9d57-f64d073b5462" at bounding box center [347, 393] width 244 height 32
click at [772, 14] on input "text" at bounding box center [773, 15] width 87 height 18
paste input "[EMAIL_ADDRESS][DOMAIN_NAME]"
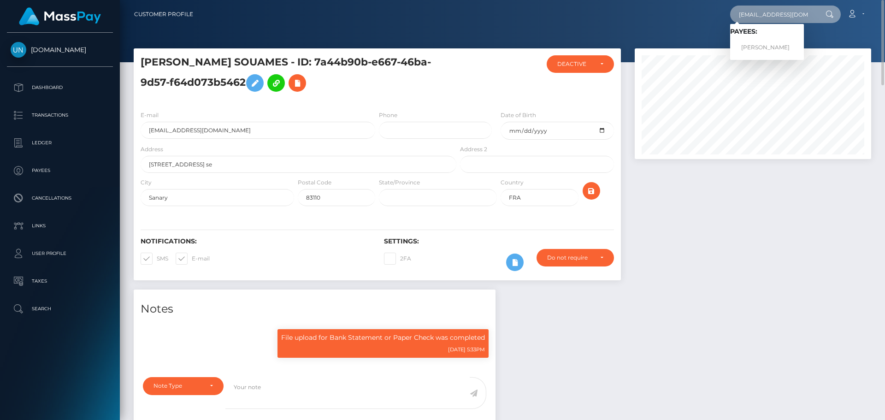
type input "[EMAIL_ADDRESS][DOMAIN_NAME]"
click at [778, 46] on link "XUSAN RAXMATJON O'G'LI OTAXANOV" at bounding box center [767, 47] width 74 height 17
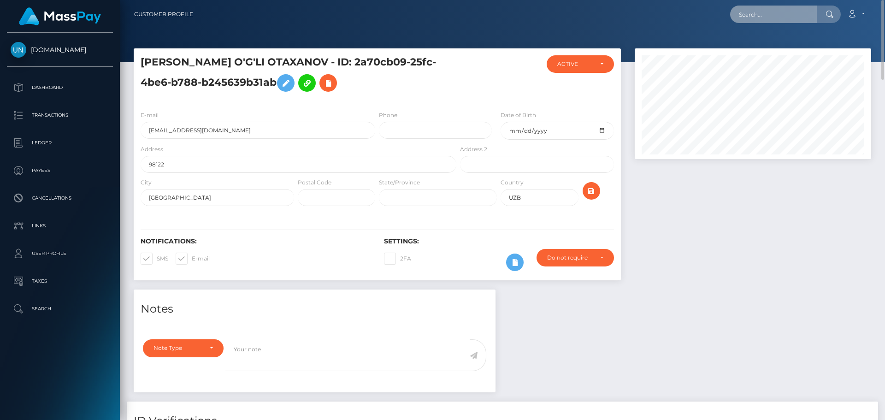
click at [751, 16] on input "text" at bounding box center [773, 15] width 87 height 18
paste input "saskia.mayaud@icloud.com"
type input "saskia.mayaud@icloud.com"
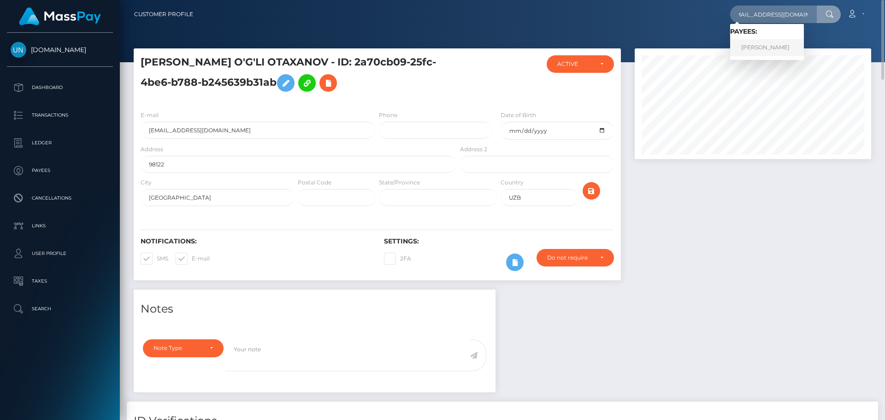
click at [761, 46] on link "SASKIA SHANTAL MAYAUD" at bounding box center [767, 47] width 74 height 17
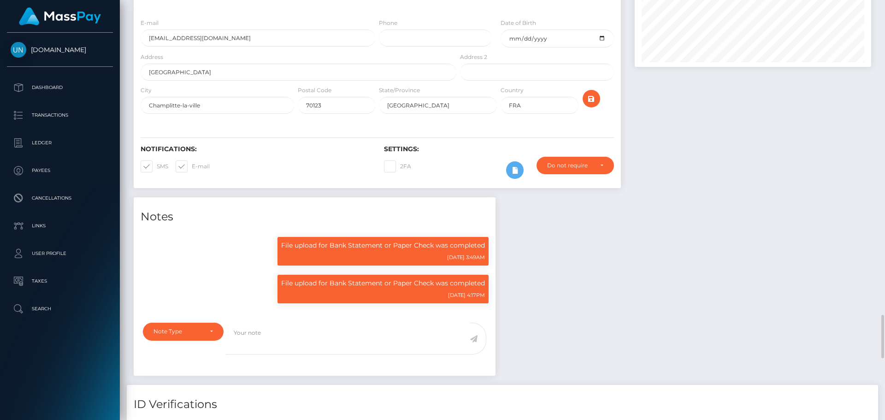
scroll to position [111, 237]
